Goal: Communication & Community: Answer question/provide support

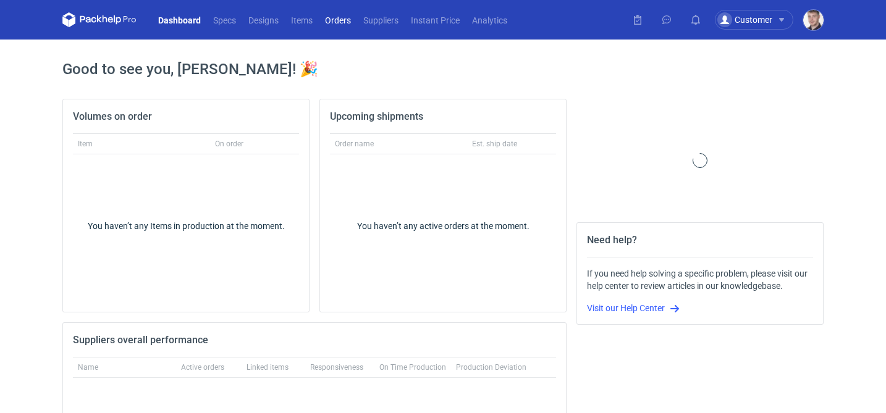
click at [337, 20] on link "Orders" at bounding box center [338, 19] width 38 height 15
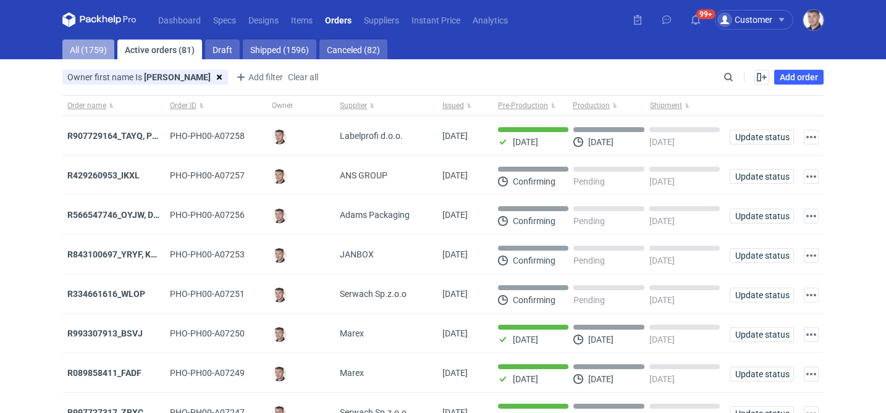
click at [88, 49] on link "All (1759)" at bounding box center [88, 50] width 52 height 20
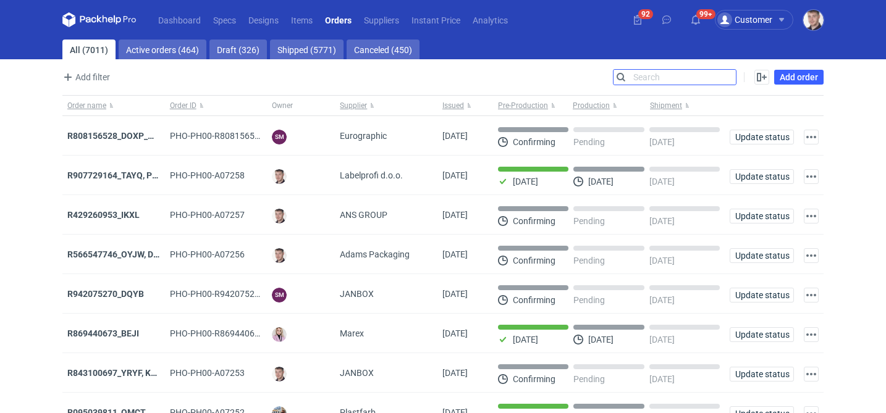
click at [728, 85] on div "Search" at bounding box center [675, 77] width 124 height 16
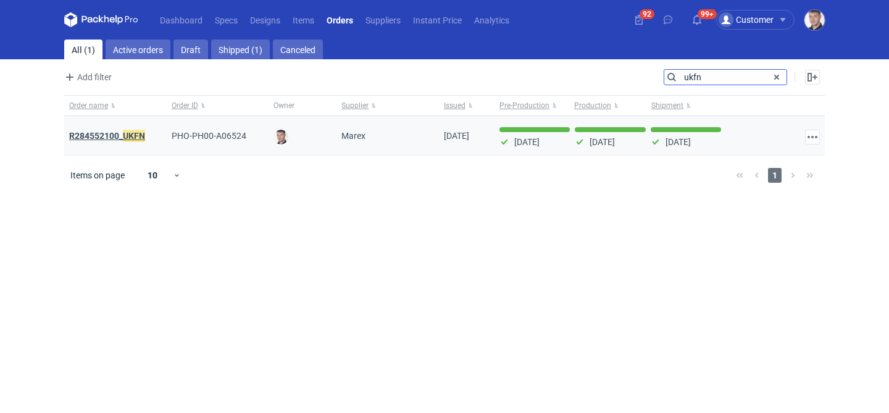
type input "ukfn"
click at [124, 138] on em "UKFN" at bounding box center [134, 136] width 22 height 14
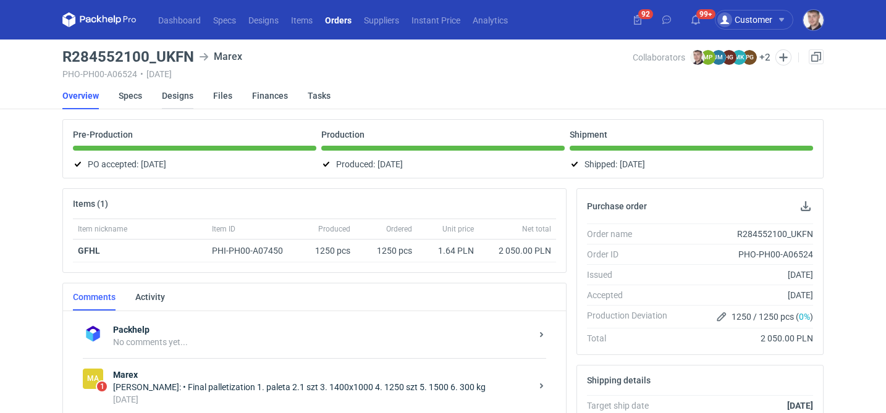
click at [172, 95] on link "Designs" at bounding box center [178, 95] width 32 height 27
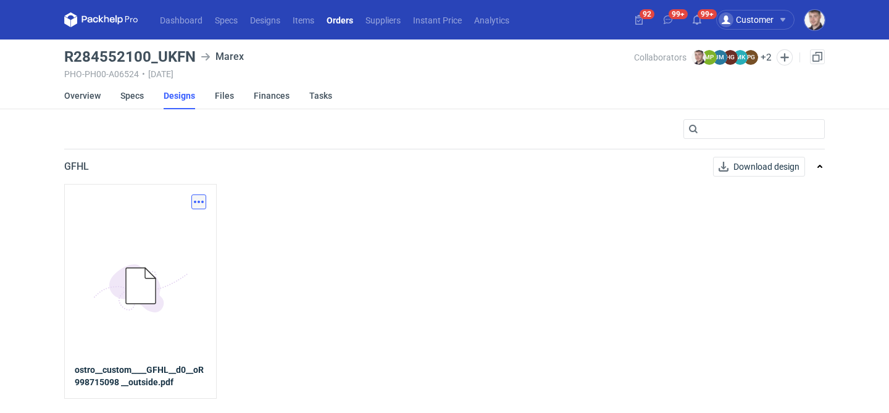
click at [195, 200] on button "button" at bounding box center [198, 202] width 15 height 15
click at [170, 218] on div "Download design part" at bounding box center [145, 229] width 124 height 30
click at [159, 232] on link "Download design part" at bounding box center [145, 229] width 114 height 20
click at [138, 101] on link "Specs" at bounding box center [131, 95] width 23 height 27
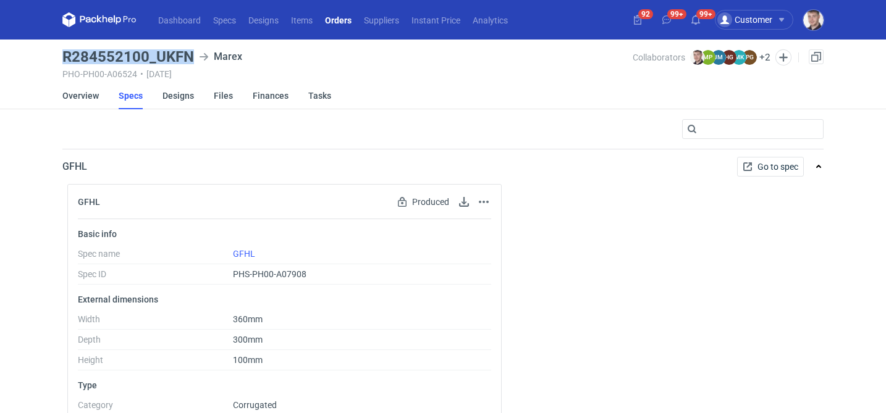
drag, startPoint x: 58, startPoint y: 61, endPoint x: 191, endPoint y: 56, distance: 132.9
click at [191, 56] on main "R284552100_UKFN Marex PHO-PH00-A06524 • 24/02/2025 Collaborators Maciej Sikora …" at bounding box center [442, 402] width 771 height 724
copy h3 "R284552100_UKFN"
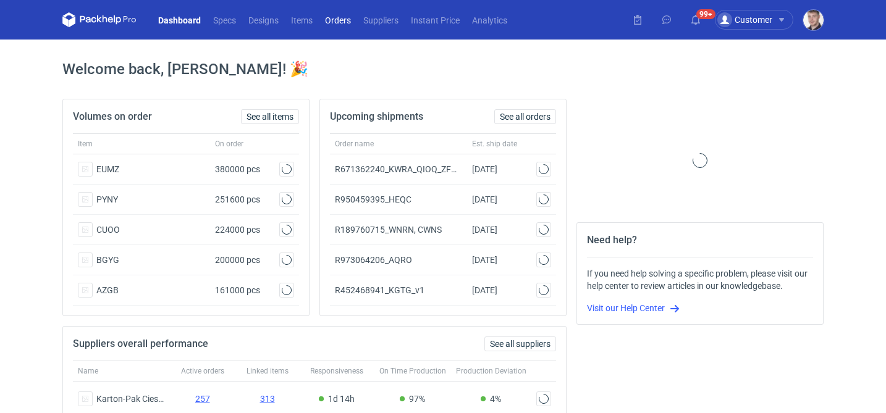
click at [340, 22] on link "Orders" at bounding box center [338, 19] width 38 height 15
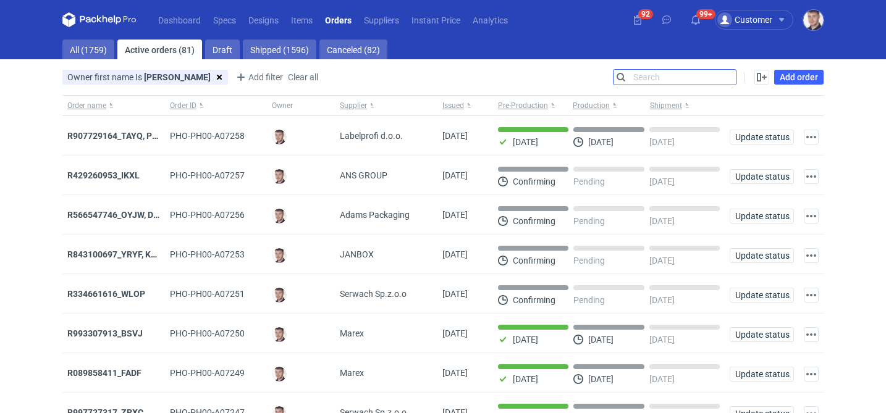
click at [732, 79] on input "Search" at bounding box center [674, 77] width 122 height 15
paste input "R907729164"
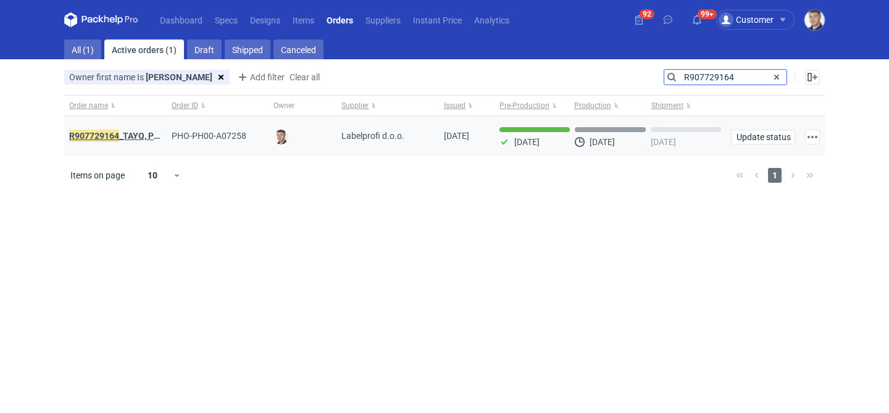
type input "R907729164"
click at [130, 136] on strong "R907729164 _TAYQ, POPF" at bounding box center [119, 136] width 101 height 14
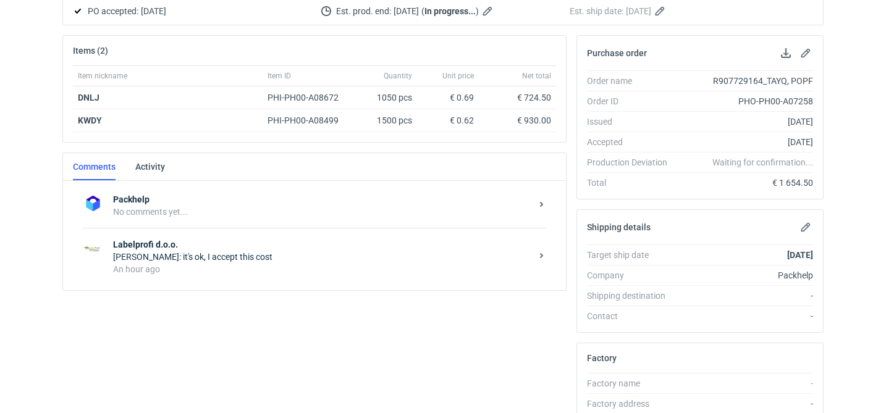
click at [369, 255] on div "Maciej Sikora: it's ok, I accept this cost" at bounding box center [322, 257] width 418 height 12
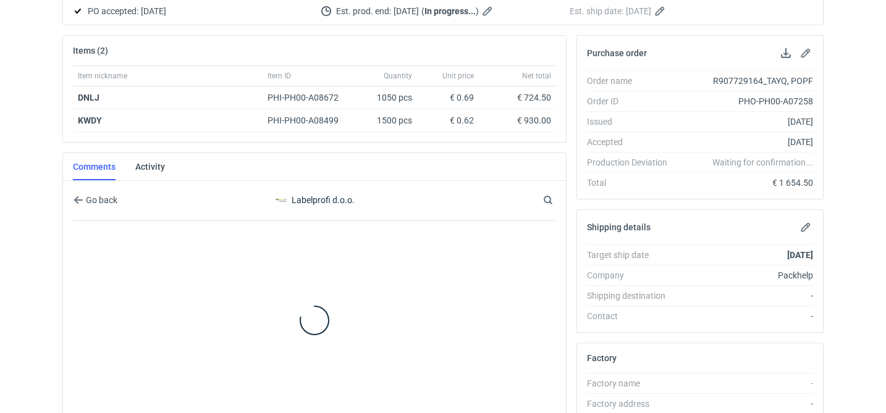
scroll to position [159, 0]
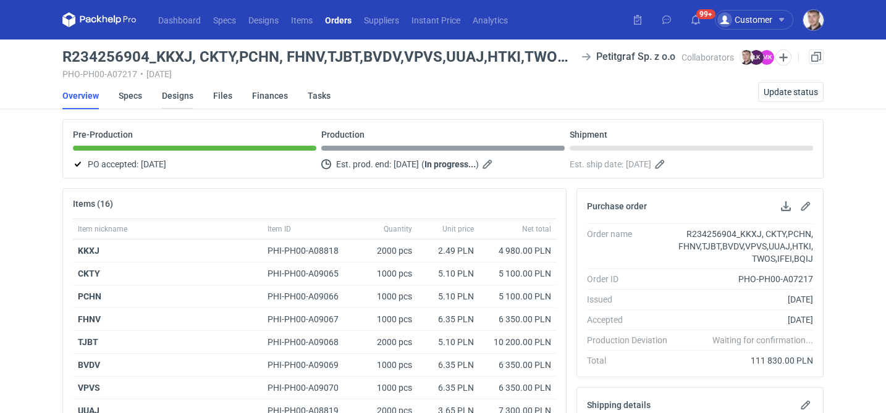
click at [175, 98] on link "Designs" at bounding box center [178, 95] width 32 height 27
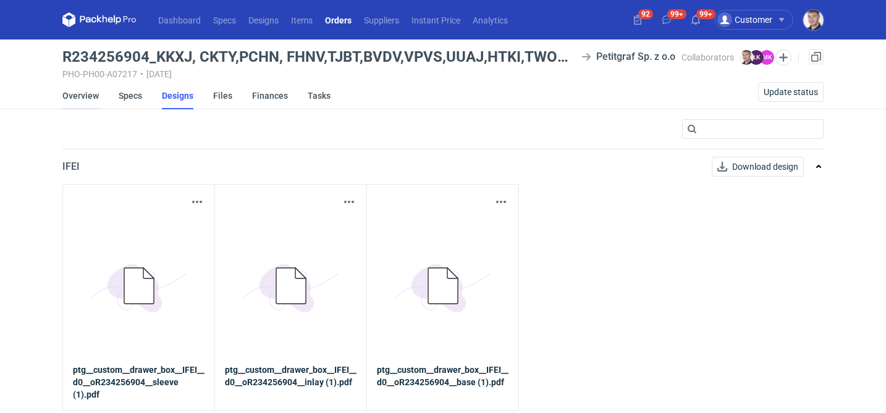
click at [83, 93] on link "Overview" at bounding box center [80, 95] width 36 height 27
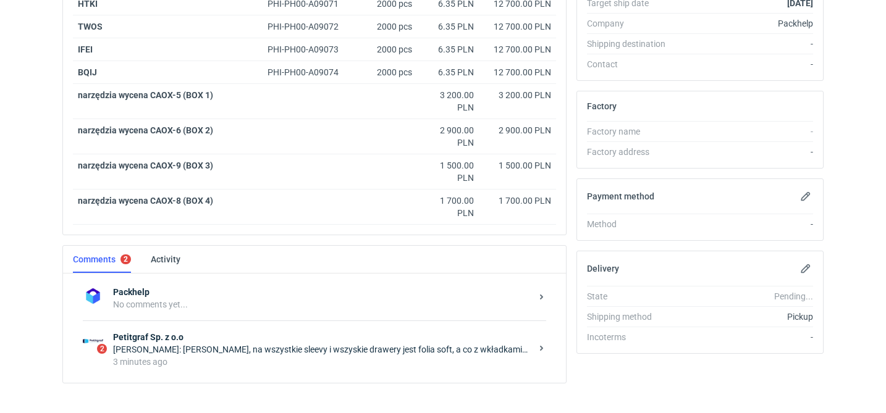
scroll to position [450, 0]
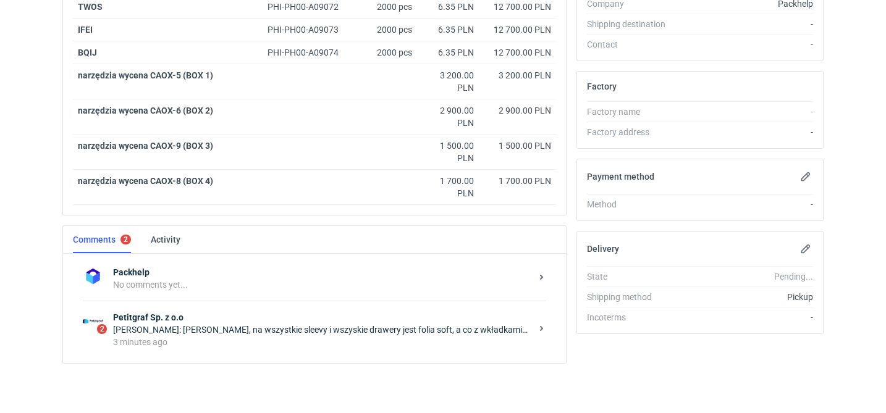
click at [238, 310] on div "2 Petitgraf Sp. z o.o [PERSON_NAME]: [PERSON_NAME], na wszystkie sleevy i wszys…" at bounding box center [314, 329] width 463 height 57
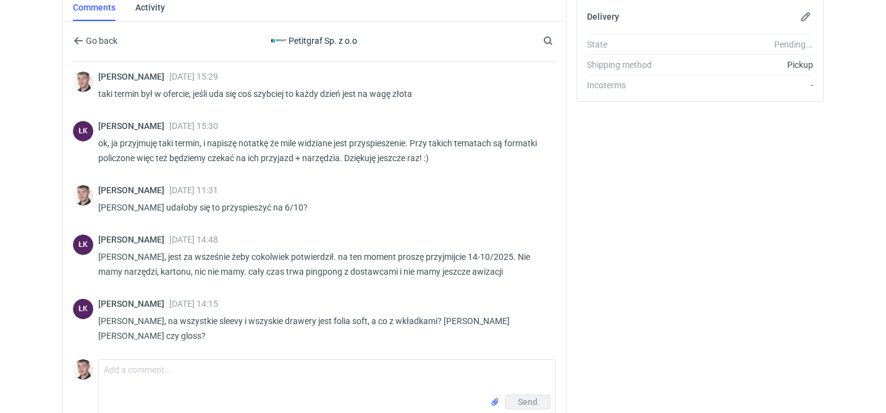
scroll to position [373, 0]
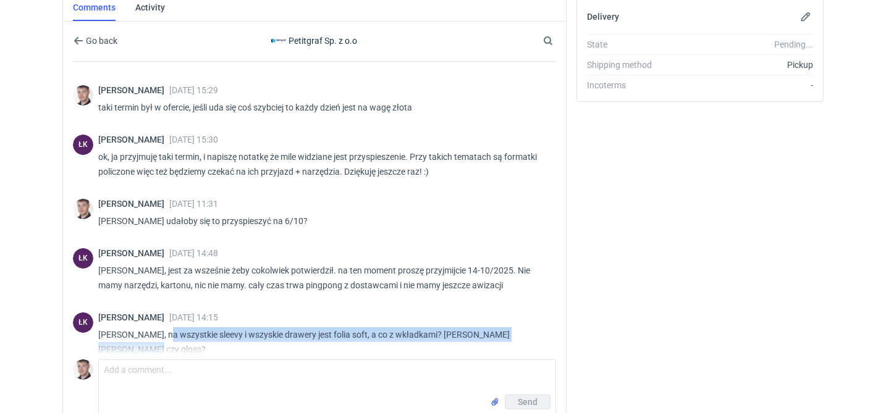
drag, startPoint x: 536, startPoint y: 338, endPoint x: 159, endPoint y: 337, distance: 376.8
click at [159, 336] on p "[PERSON_NAME], na wszystkie sleevy i wszyskie drawery jest folia soft, a co z w…" at bounding box center [322, 342] width 448 height 30
drag, startPoint x: 154, startPoint y: 336, endPoint x: 532, endPoint y: 342, distance: 377.4
click at [532, 342] on p "[PERSON_NAME], na wszystkie sleevy i wszyskie drawery jest folia soft, a co z w…" at bounding box center [322, 342] width 448 height 30
copy p "na wszystkie sleevy i wszyskie drawery jest folia soft, a co z wkładkami? [PERS…"
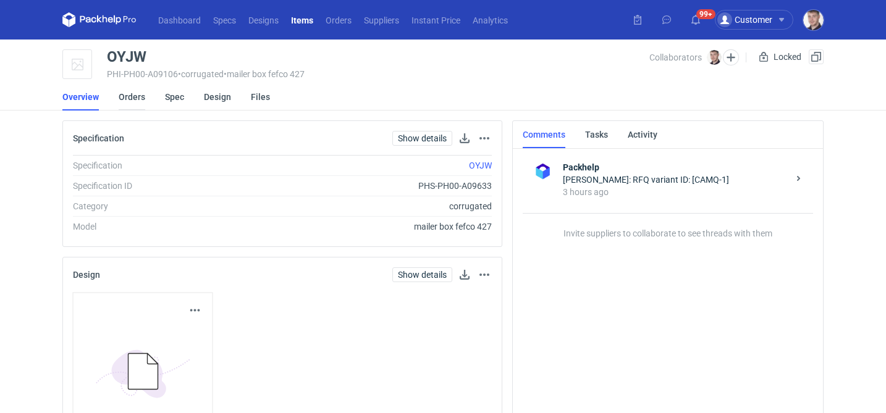
click at [135, 99] on link "Orders" at bounding box center [132, 96] width 27 height 27
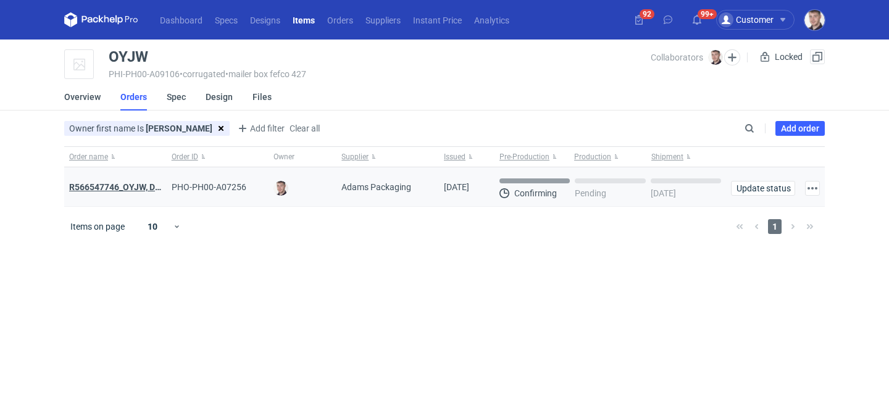
click at [129, 182] on strong "R566547746_OYJW, DJBN, GRPP, KNRI, OYBW, UUIL" at bounding box center [215, 187] width 293 height 10
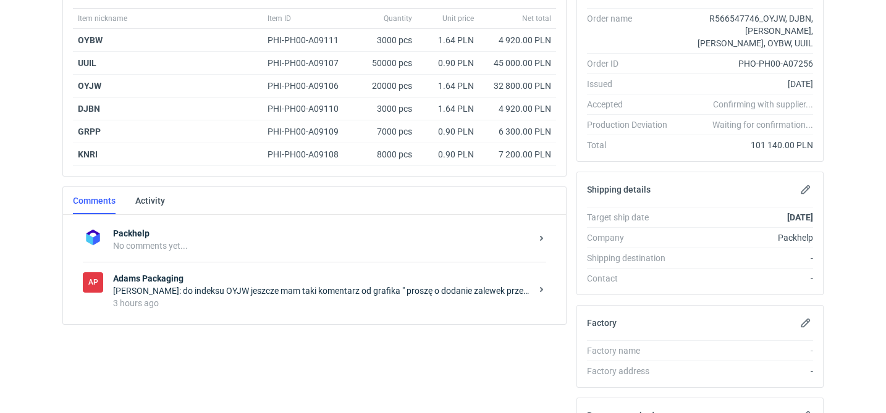
scroll to position [280, 0]
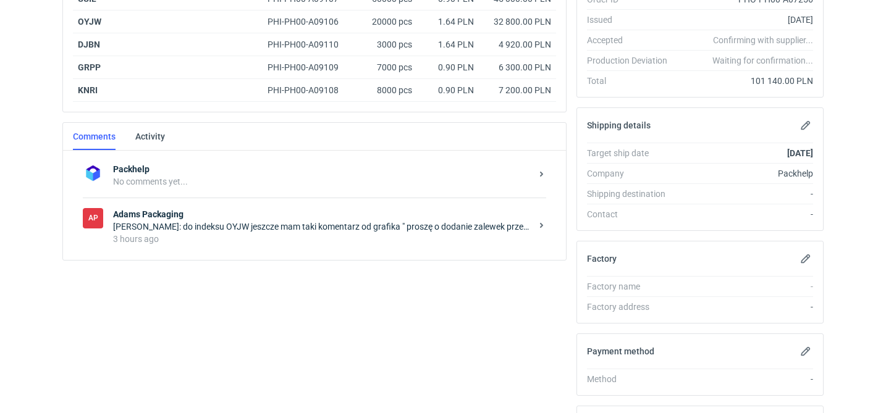
click at [265, 258] on div "Packhelp No comments yet... AP Adams Packaging Maciej Sikora: do indeksu OYJW j…" at bounding box center [314, 205] width 503 height 109
click at [273, 234] on div "3 hours ago" at bounding box center [322, 239] width 418 height 12
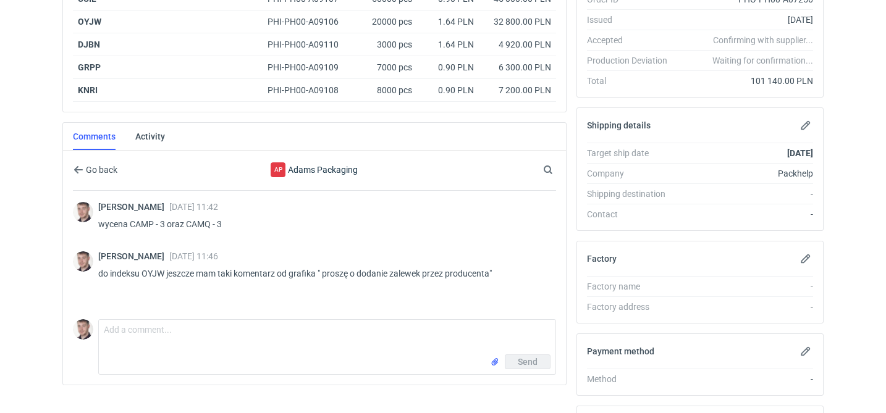
scroll to position [295, 0]
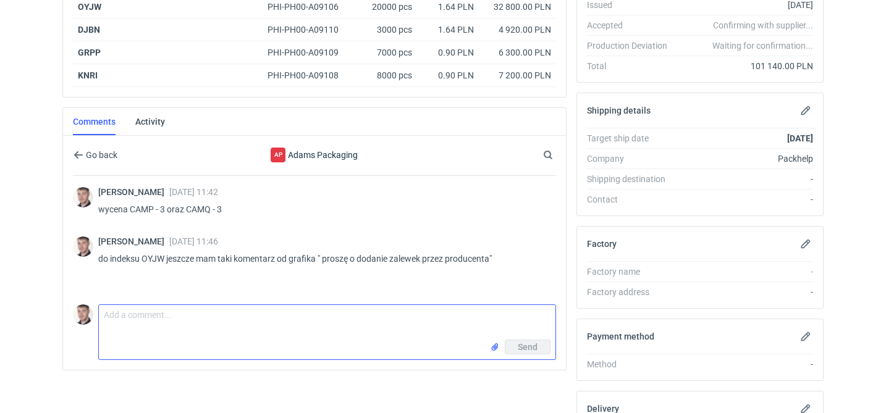
click at [228, 306] on textarea "Comment message" at bounding box center [327, 322] width 456 height 35
type textarea "prośba o jak najlepszy termin"
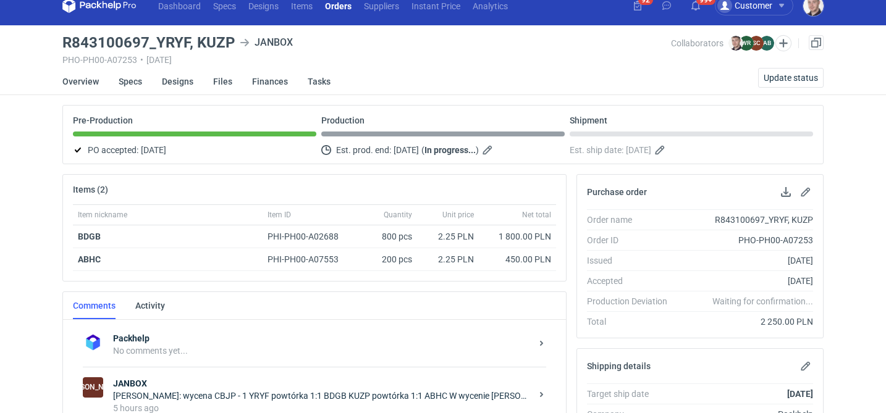
scroll to position [15, 0]
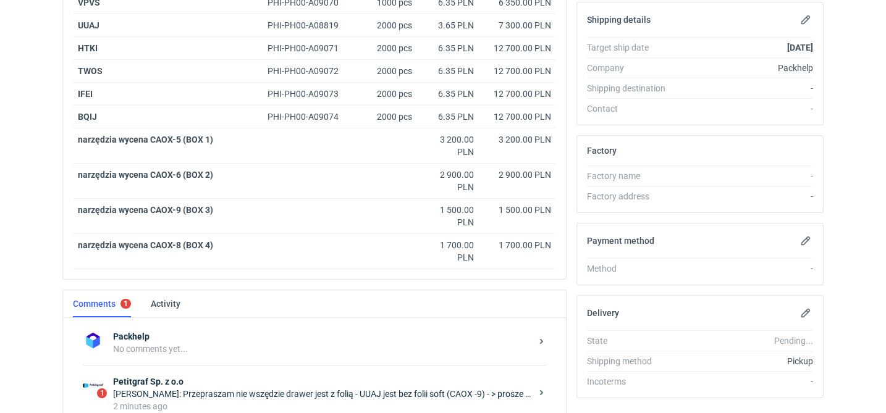
scroll to position [450, 0]
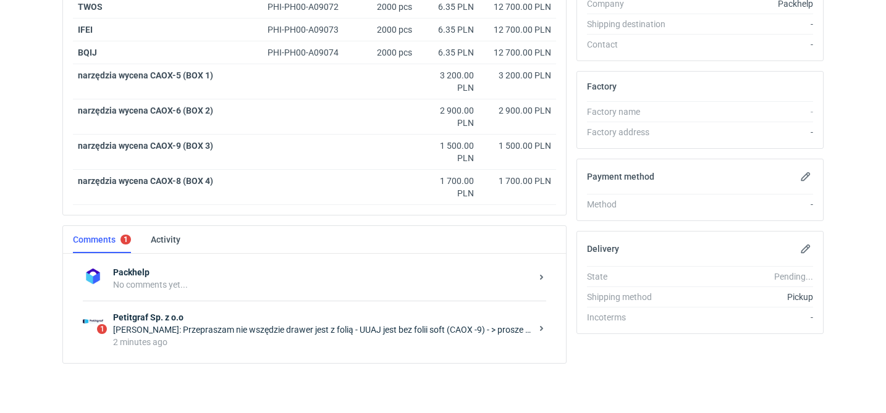
click at [309, 321] on strong "Petitgraf Sp. z o.o" at bounding box center [322, 317] width 418 height 12
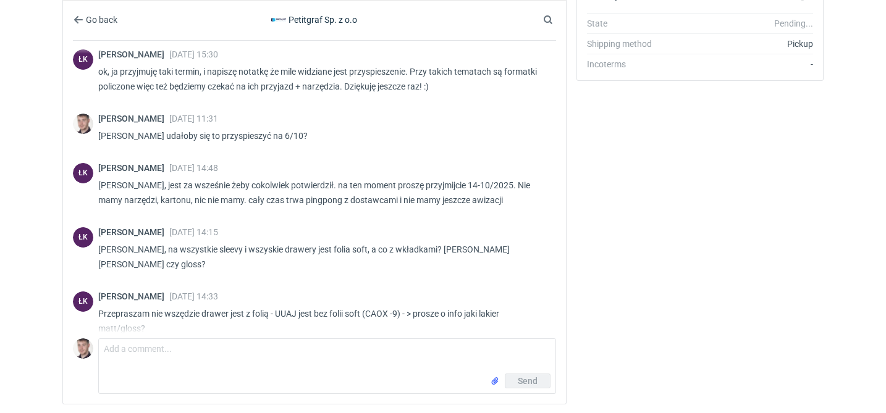
scroll to position [704, 0]
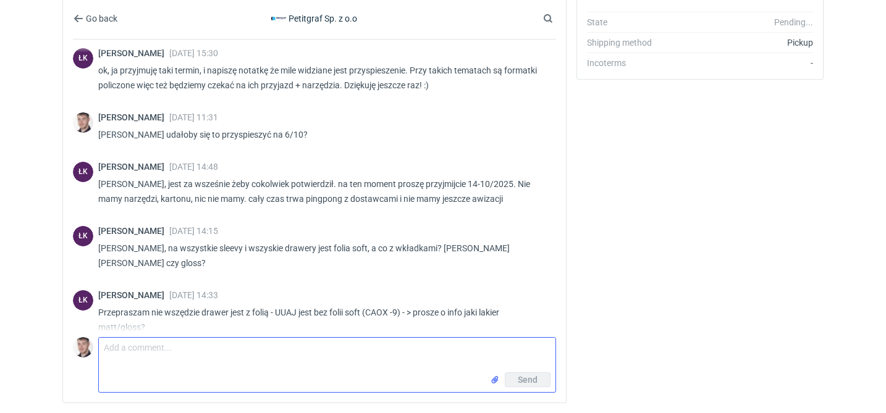
click at [334, 355] on textarea "Comment message" at bounding box center [327, 355] width 456 height 35
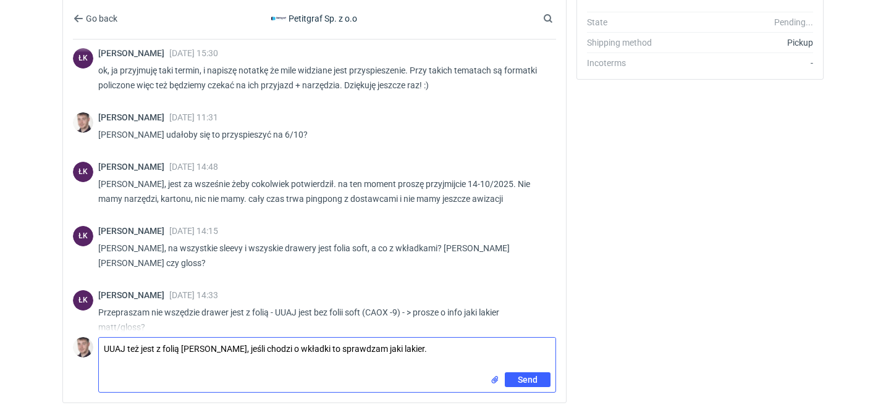
type textarea "UUAJ też jest z folią Panie Łukaszu, jeśli chodzi o wkładki to sprawdzam jaki l…"
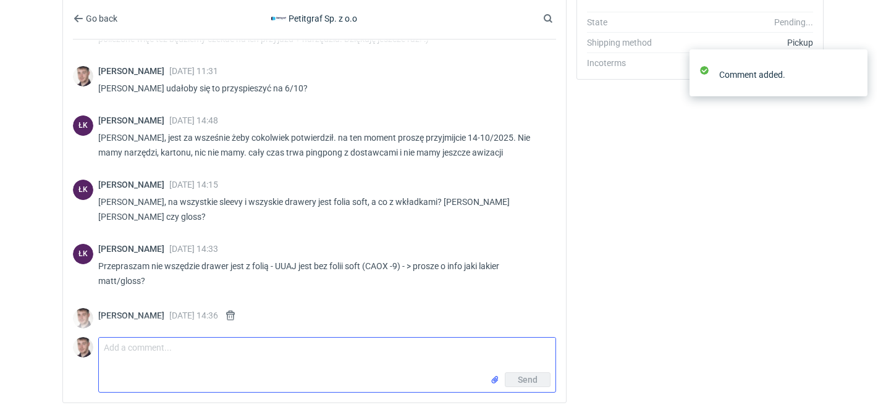
scroll to position [492, 0]
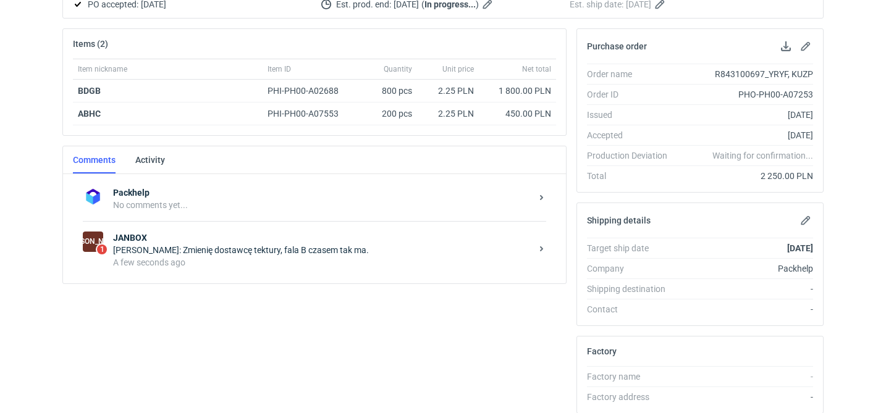
click at [310, 256] on div "[PERSON_NAME]: Zmienię dostawcę tektury, fala B czasem tak ma. A few seconds ago" at bounding box center [324, 250] width 423 height 37
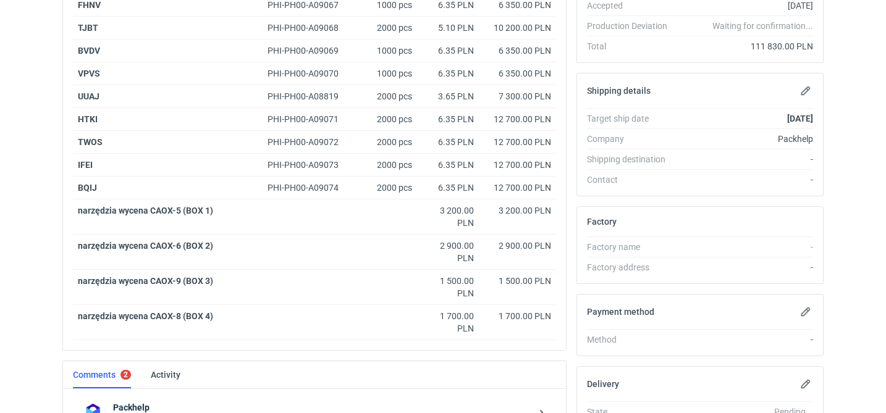
scroll to position [450, 0]
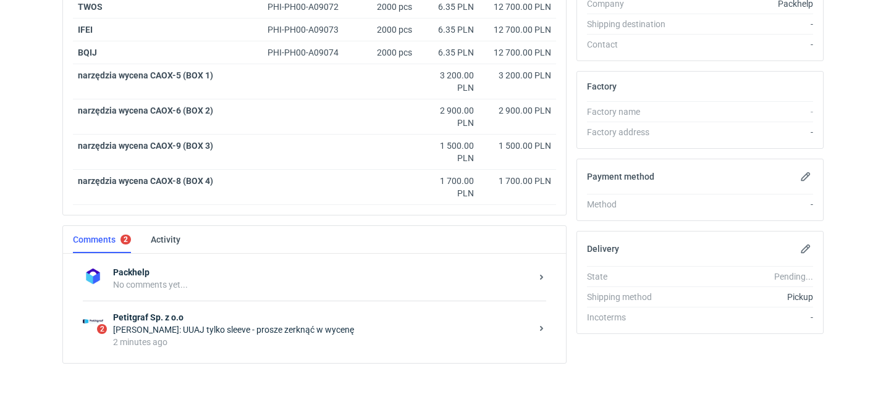
click at [274, 343] on div "2 minutes ago" at bounding box center [322, 342] width 418 height 12
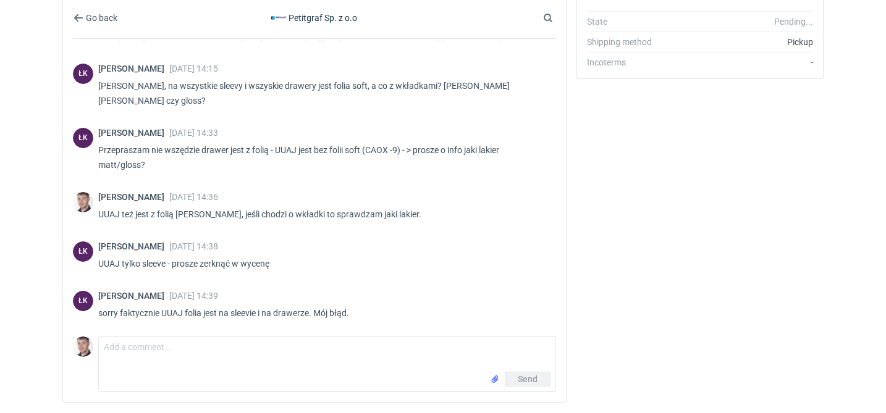
scroll to position [586, 0]
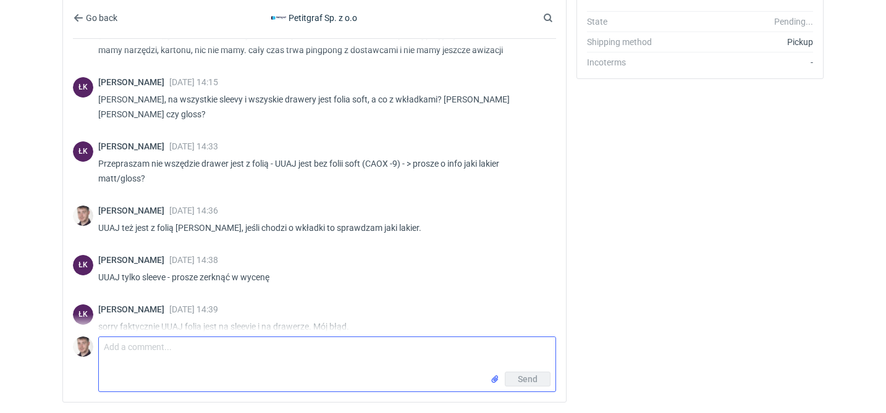
click at [274, 343] on textarea "Comment message" at bounding box center [327, 354] width 456 height 35
click at [201, 343] on textarea "tak, wcześniej pam" at bounding box center [327, 354] width 456 height 35
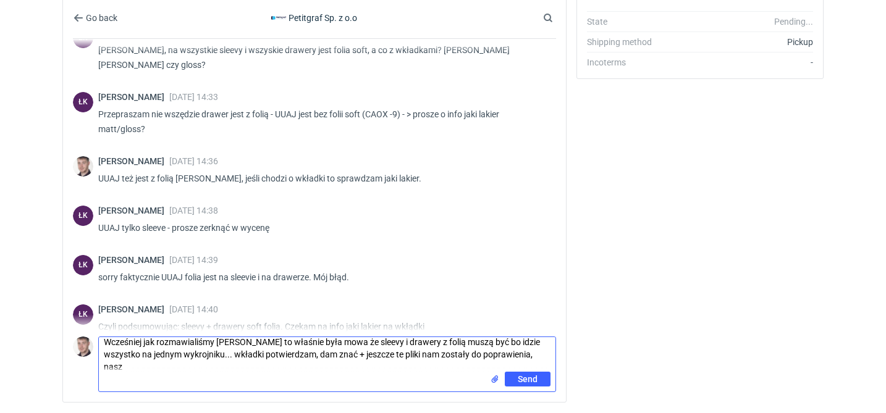
scroll to position [0, 0]
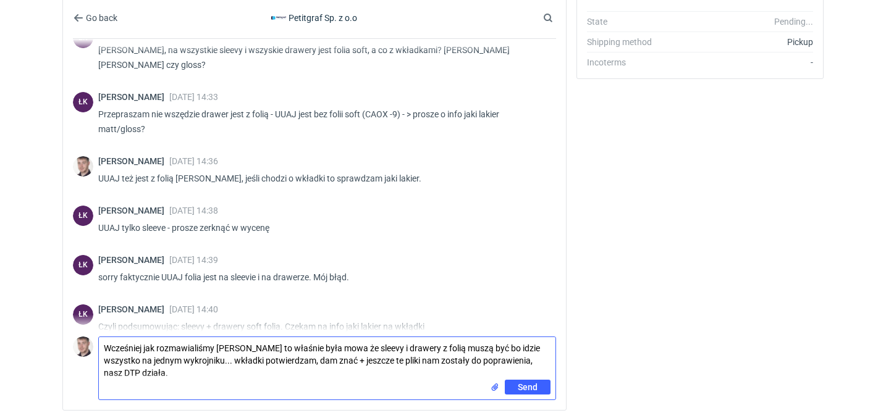
type textarea "Wcześniej jak rozmawialiśmy Panie Łukaszu to właśnie była mowa że sleevy i draw…"
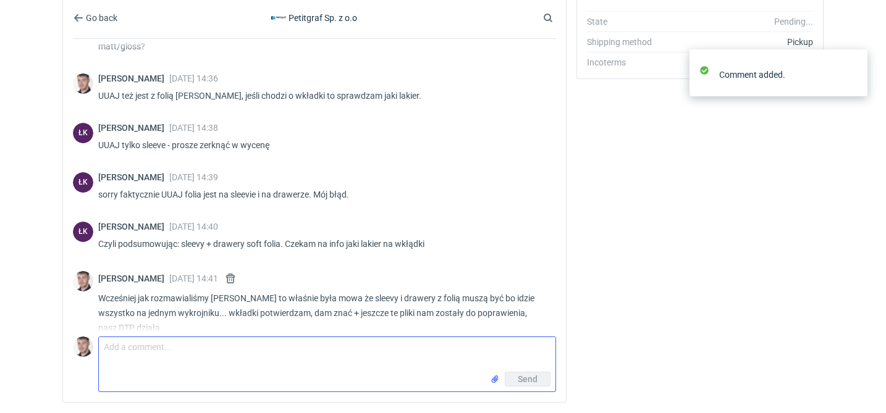
scroll to position [719, 0]
